Goal: Task Accomplishment & Management: Manage account settings

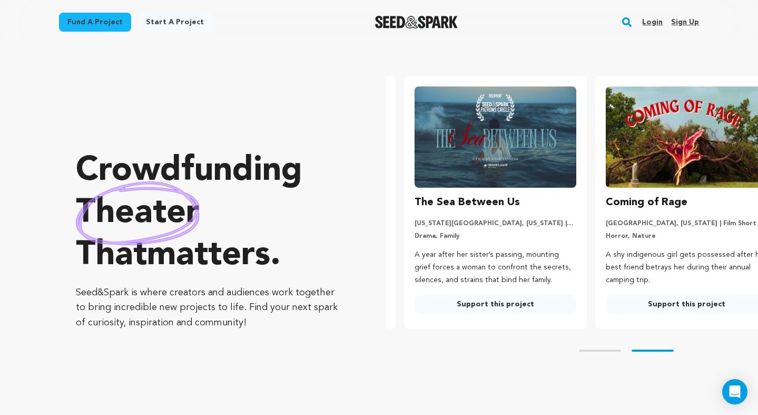
scroll to position [0, 200]
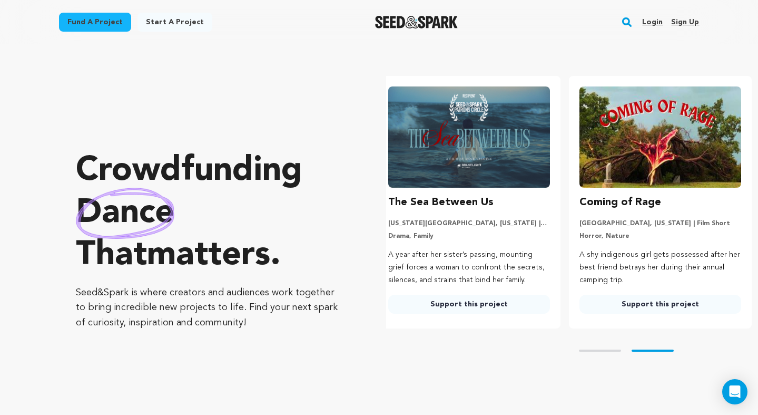
click at [655, 22] on link "Login" at bounding box center [652, 22] width 21 height 17
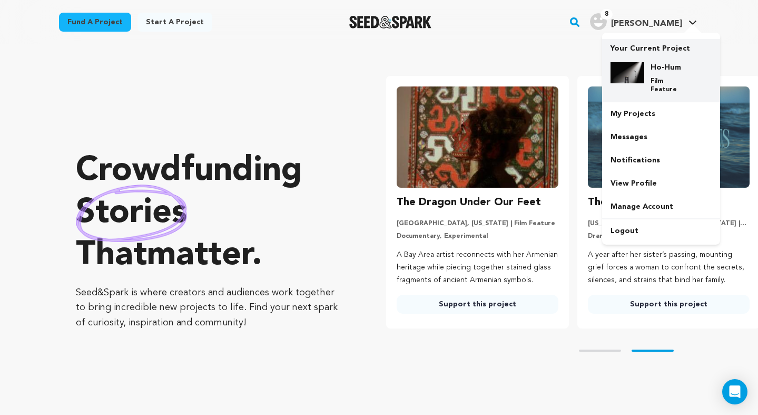
scroll to position [0, 200]
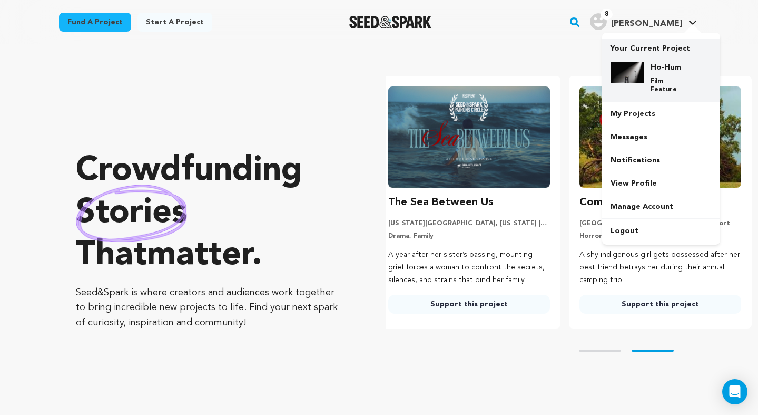
click at [658, 82] on p "Film Feature" at bounding box center [670, 85] width 38 height 17
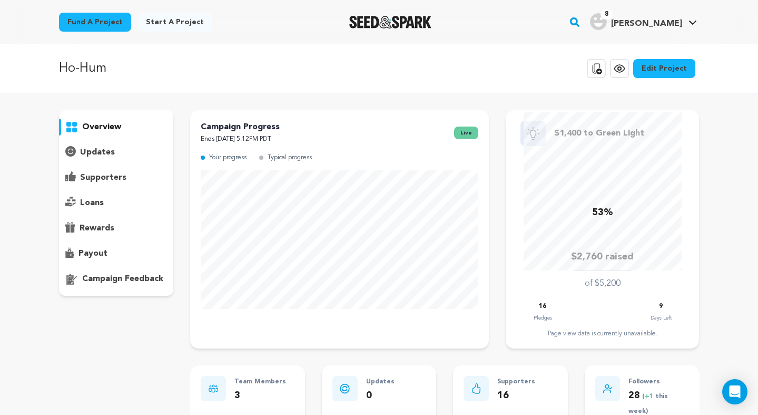
click at [684, 70] on link "Edit Project" at bounding box center [664, 68] width 62 height 19
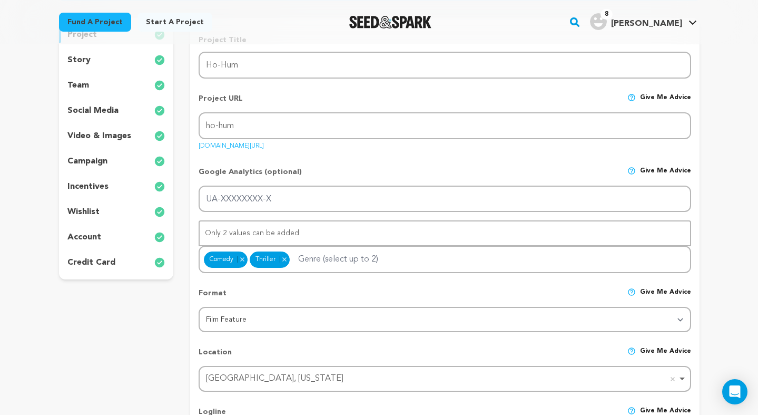
scroll to position [160, 0]
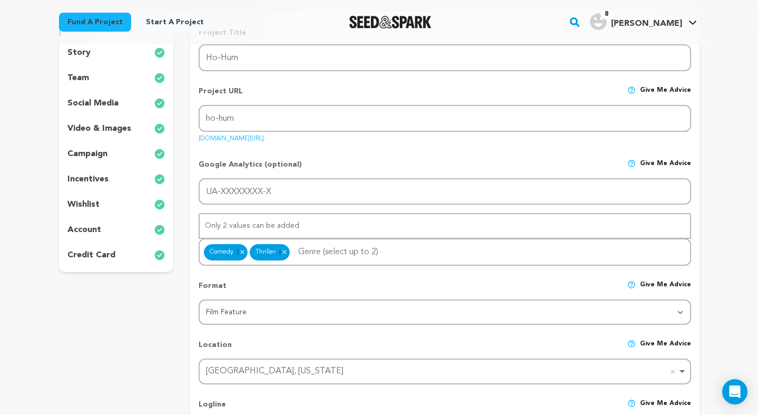
click at [103, 203] on div "wishlist" at bounding box center [116, 204] width 115 height 17
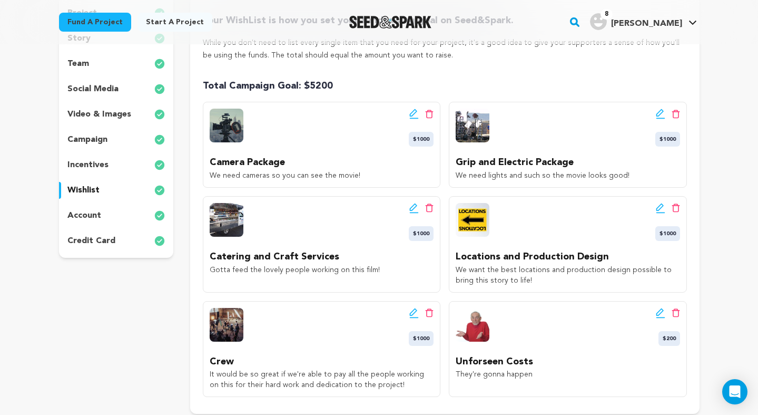
scroll to position [172, 0]
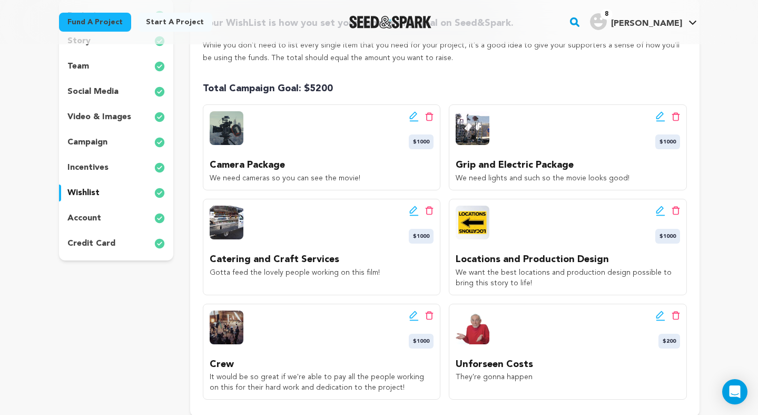
click at [658, 113] on icon at bounding box center [660, 116] width 9 height 11
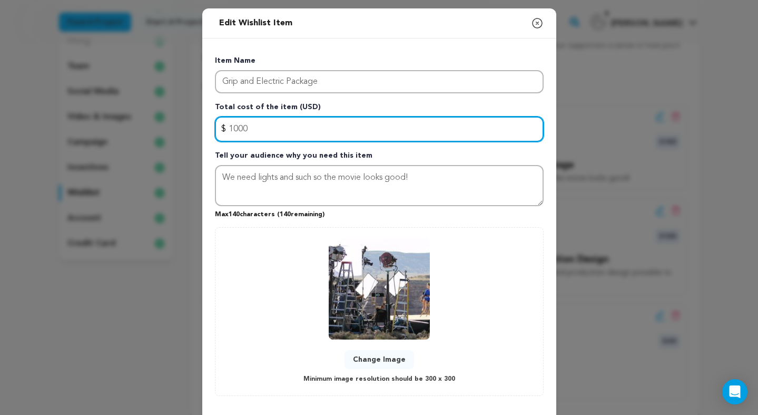
click at [238, 128] on input "1000" at bounding box center [379, 128] width 329 height 25
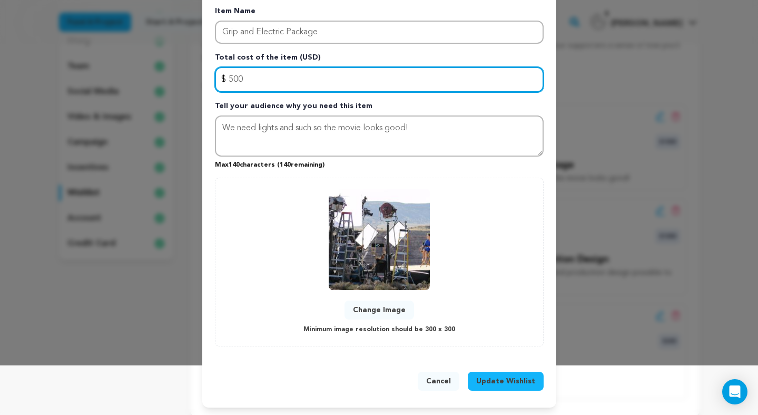
type input "500"
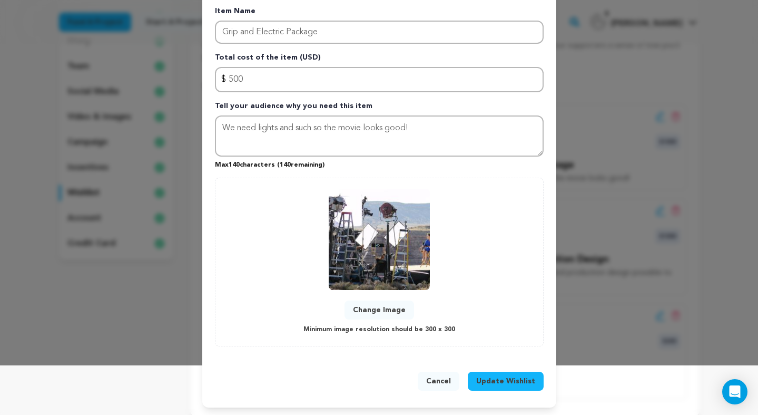
click at [508, 382] on span "Update Wishlist" at bounding box center [505, 381] width 59 height 11
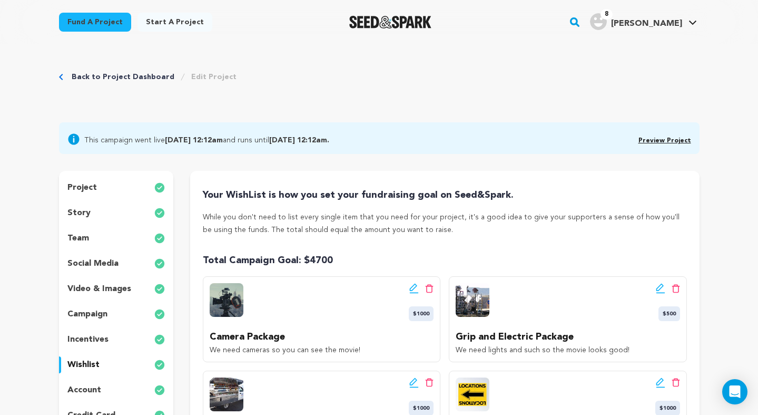
scroll to position [0, 0]
click at [153, 75] on link "Back to Project Dashboard" at bounding box center [123, 77] width 103 height 11
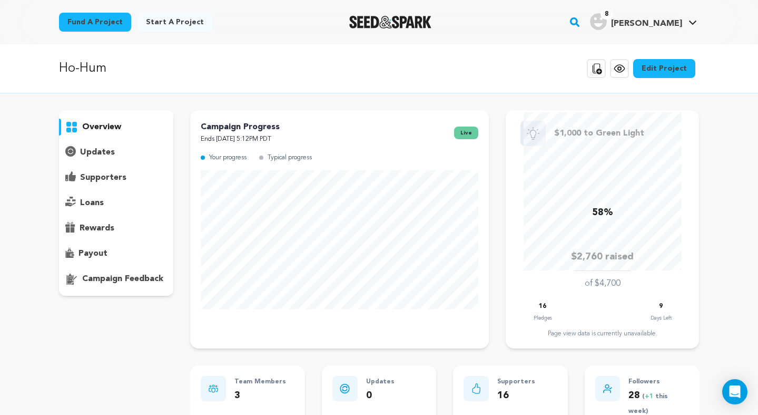
click at [626, 70] on icon at bounding box center [619, 68] width 13 height 13
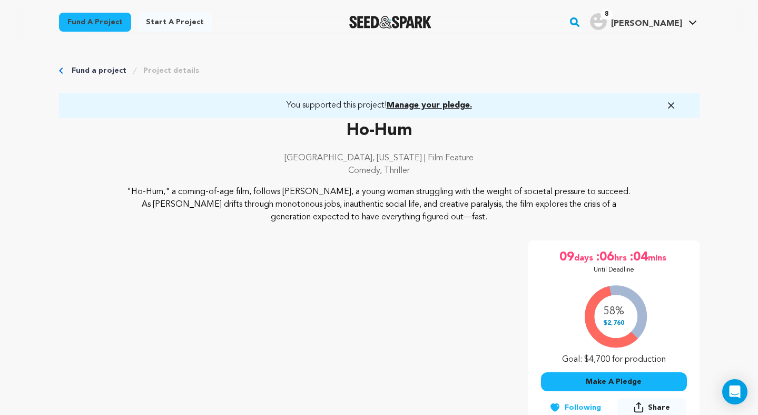
drag, startPoint x: 437, startPoint y: 216, endPoint x: 116, endPoint y: 189, distance: 321.6
click at [116, 189] on div ""Ho-Hum," a coming-of-age film, follows [PERSON_NAME], a young woman struggling…" at bounding box center [379, 205] width 641 height 38
copy p ""Ho-Hum," a coming-of-age film, follows [PERSON_NAME], a young woman struggling…"
